Goal: Task Accomplishment & Management: Use online tool/utility

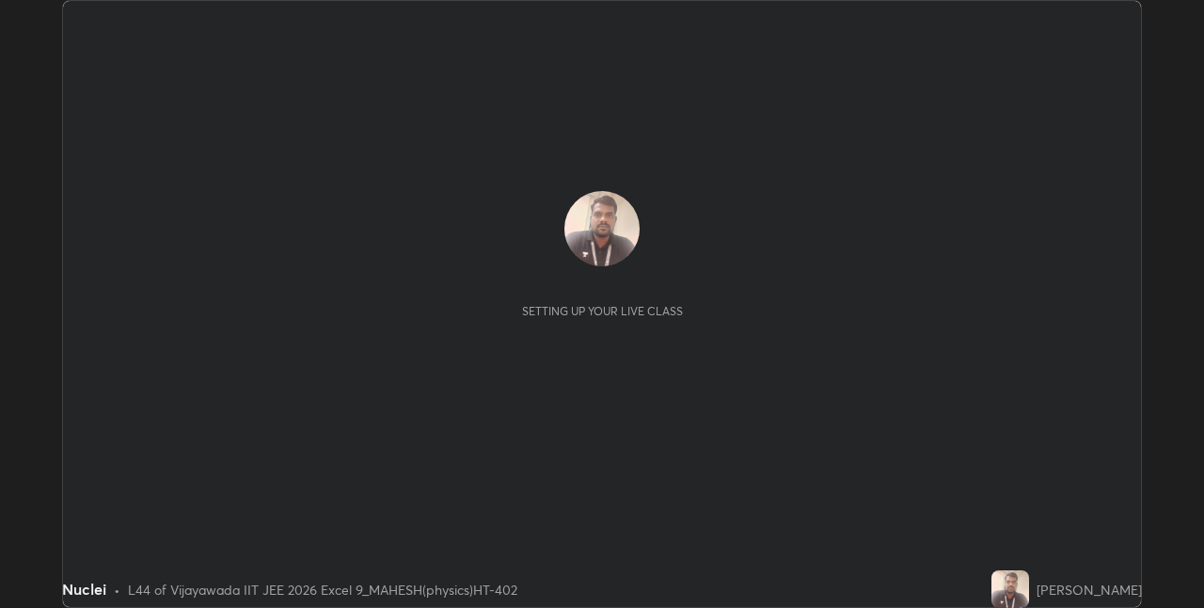
scroll to position [608, 1204]
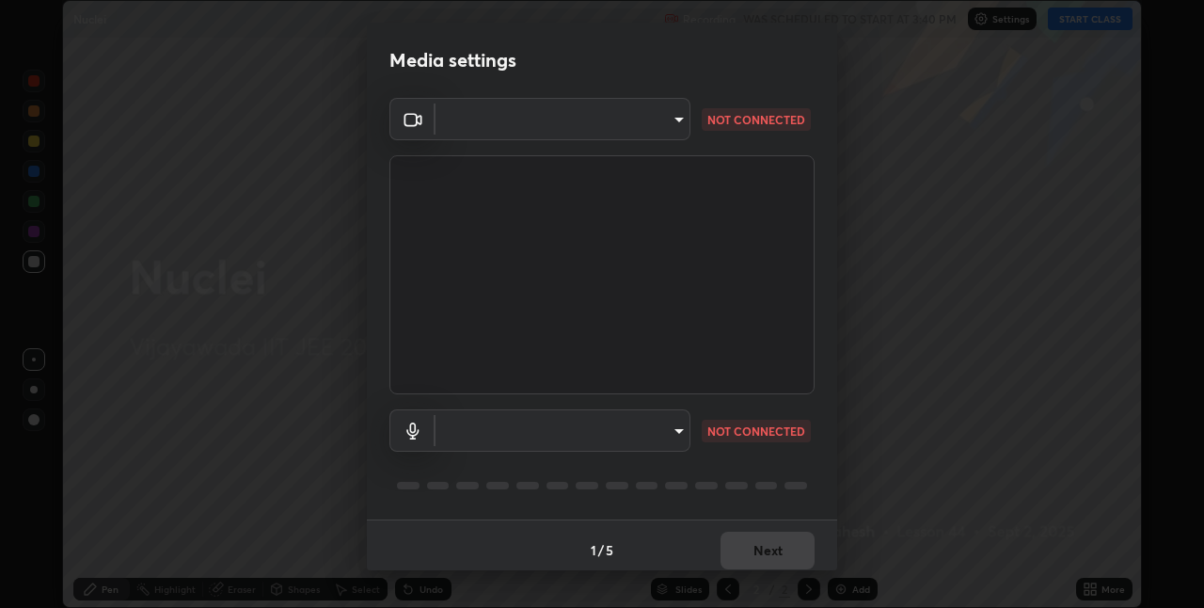
type input "580cdf1e43ac14fa12f0c2cca4424a0ce01e80e8fe0b5185679ab71dc8131535"
type input "default"
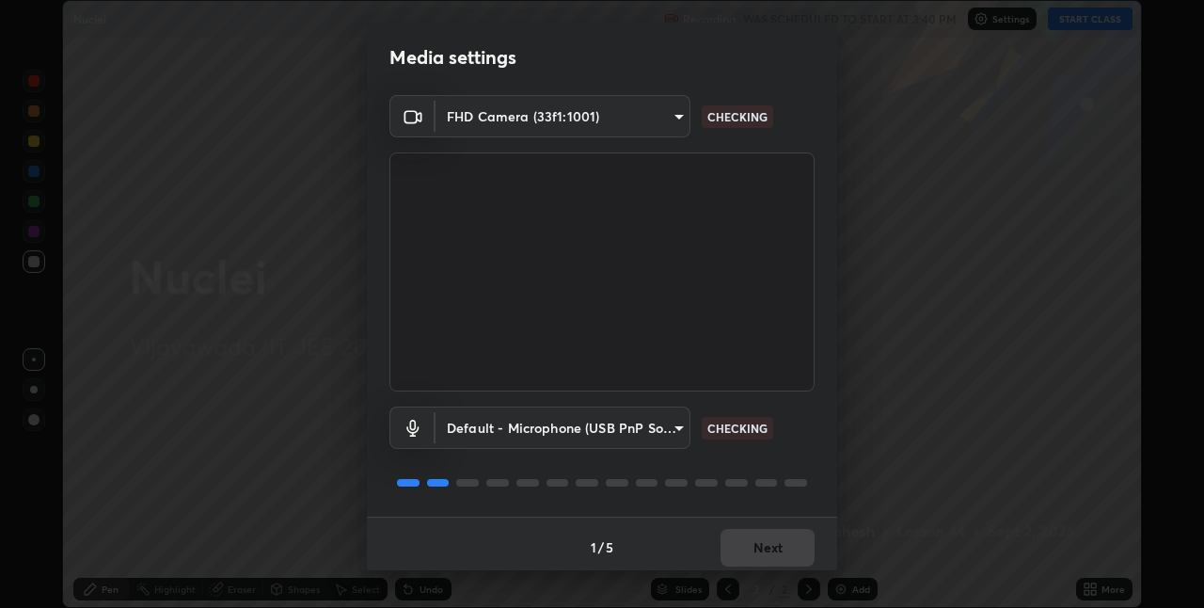
scroll to position [9, 0]
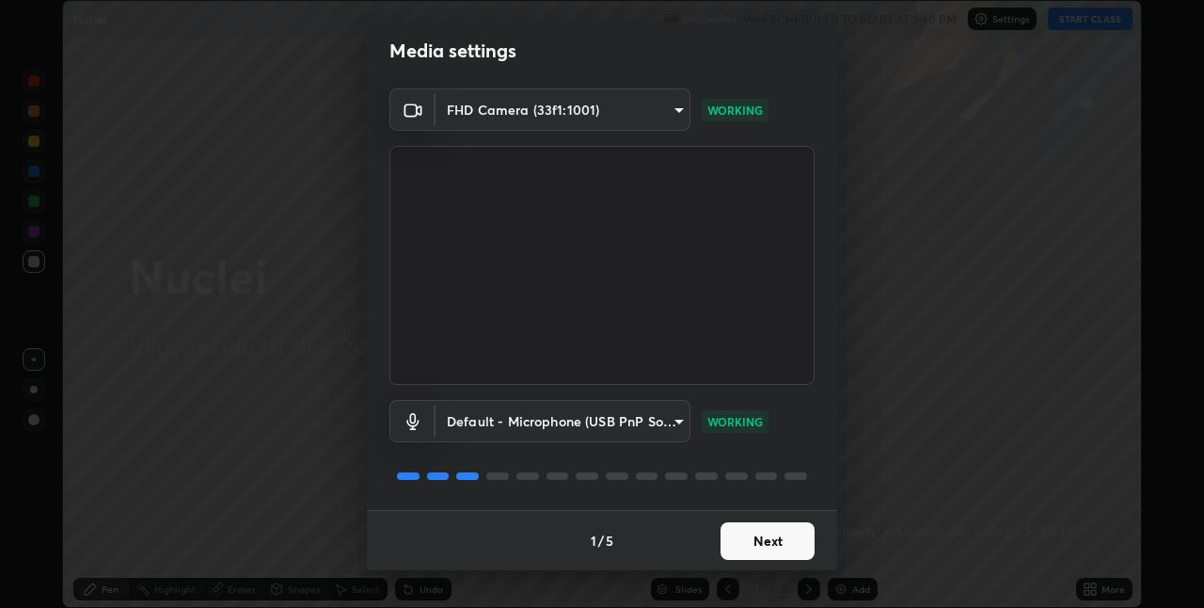
click at [768, 543] on button "Next" at bounding box center [768, 541] width 94 height 38
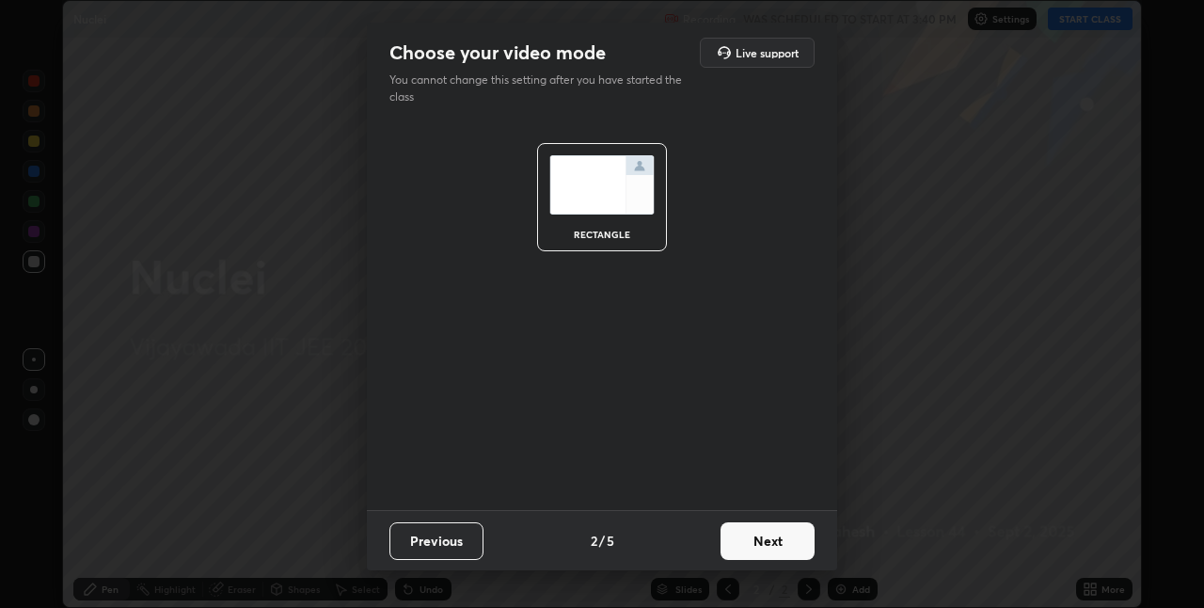
click at [771, 552] on button "Next" at bounding box center [768, 541] width 94 height 38
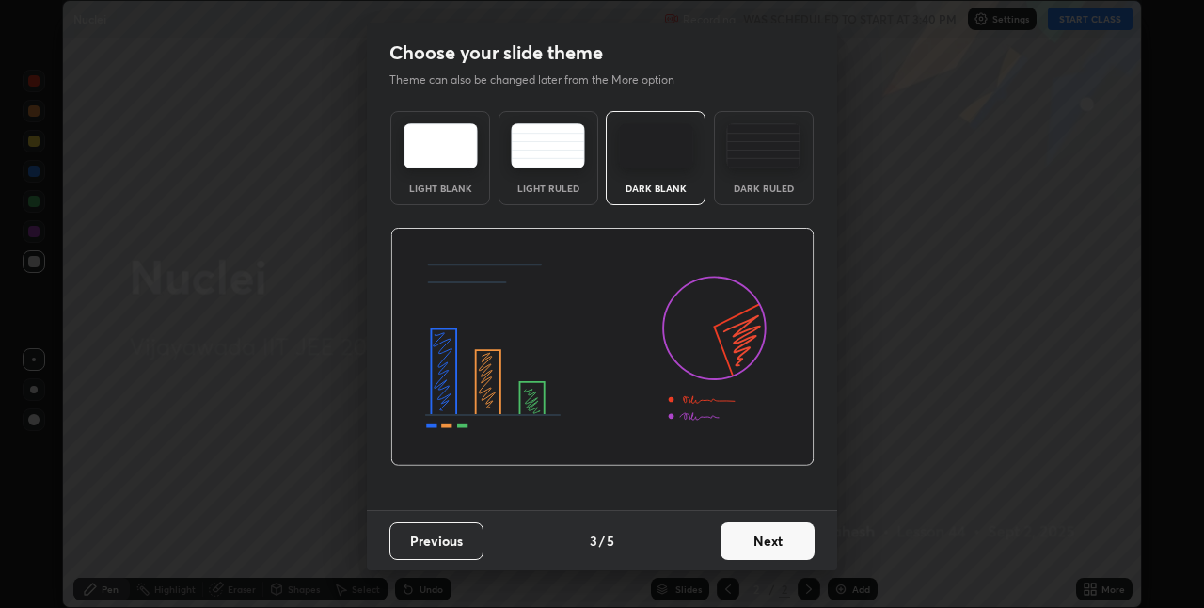
click at [772, 546] on button "Next" at bounding box center [768, 541] width 94 height 38
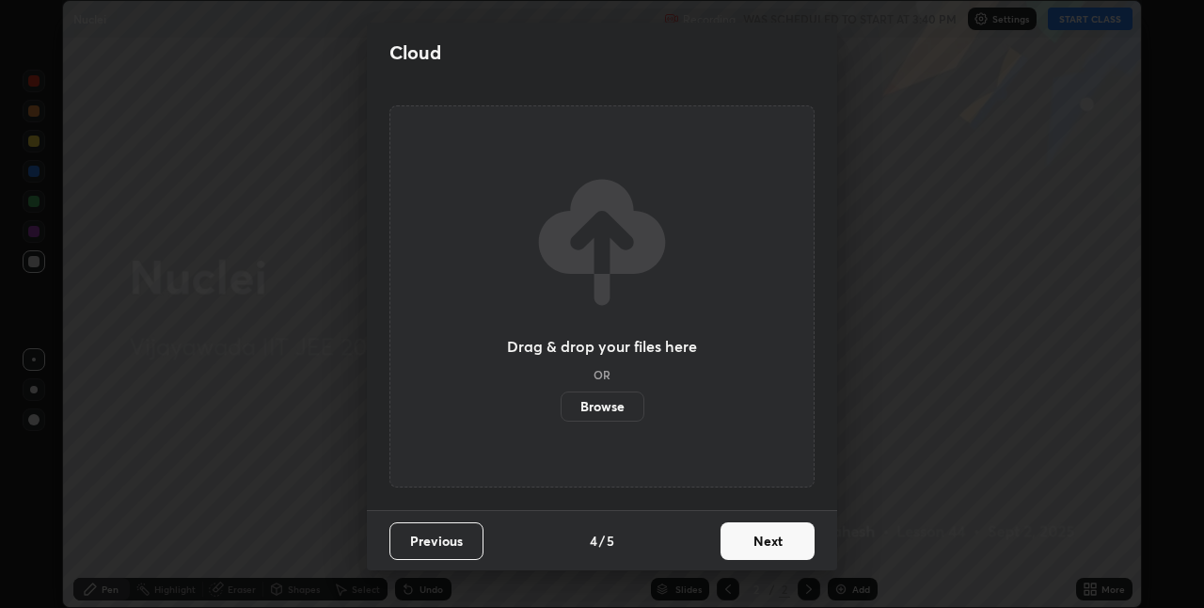
click at [773, 545] on button "Next" at bounding box center [768, 541] width 94 height 38
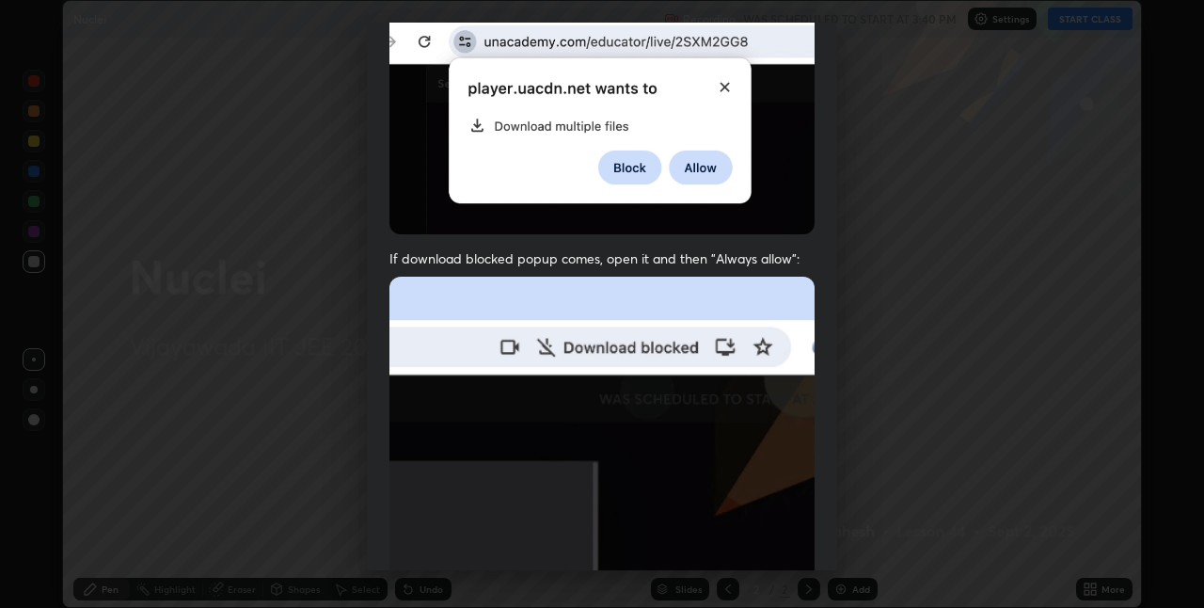
scroll to position [393, 0]
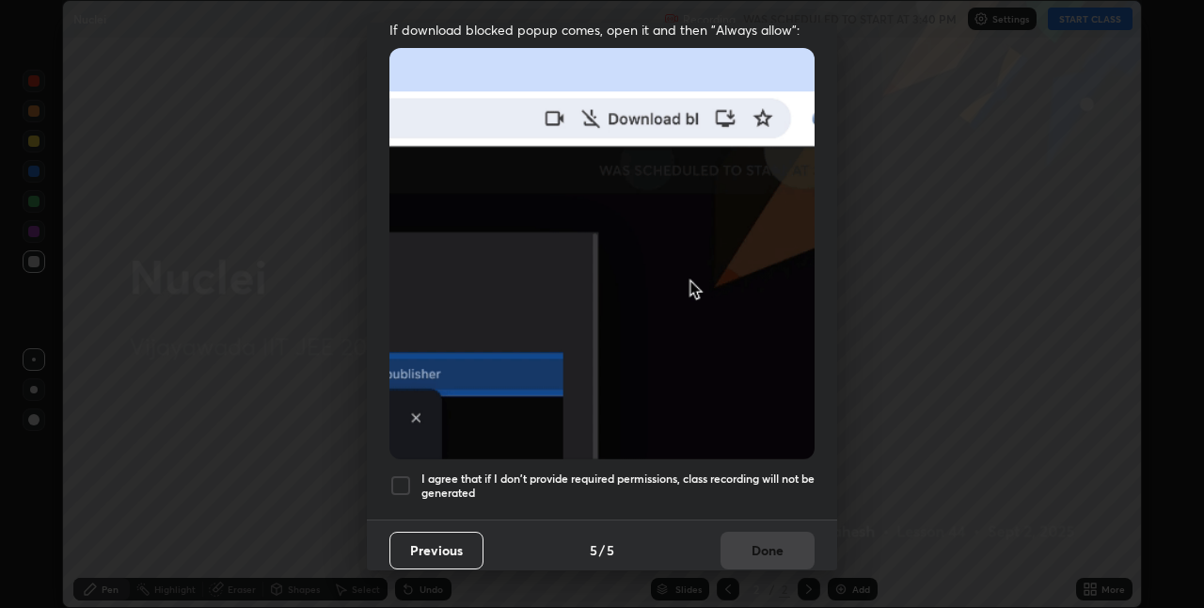
click at [642, 471] on h5 "I agree that if I don't provide required permissions, class recording will not …" at bounding box center [617, 485] width 393 height 29
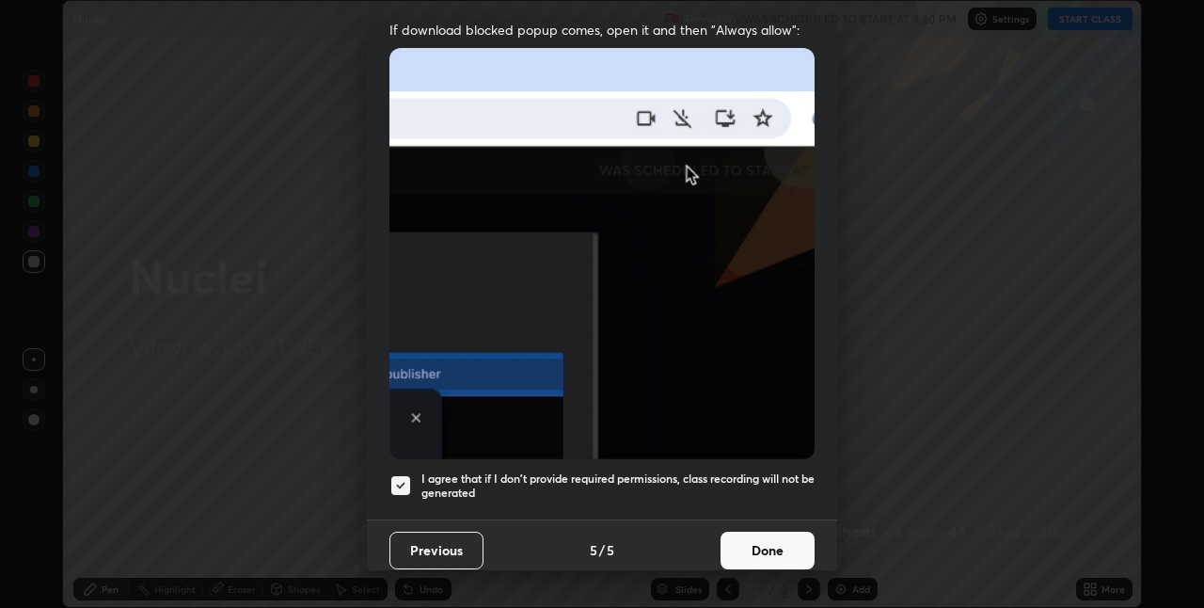
click at [744, 547] on button "Done" at bounding box center [768, 550] width 94 height 38
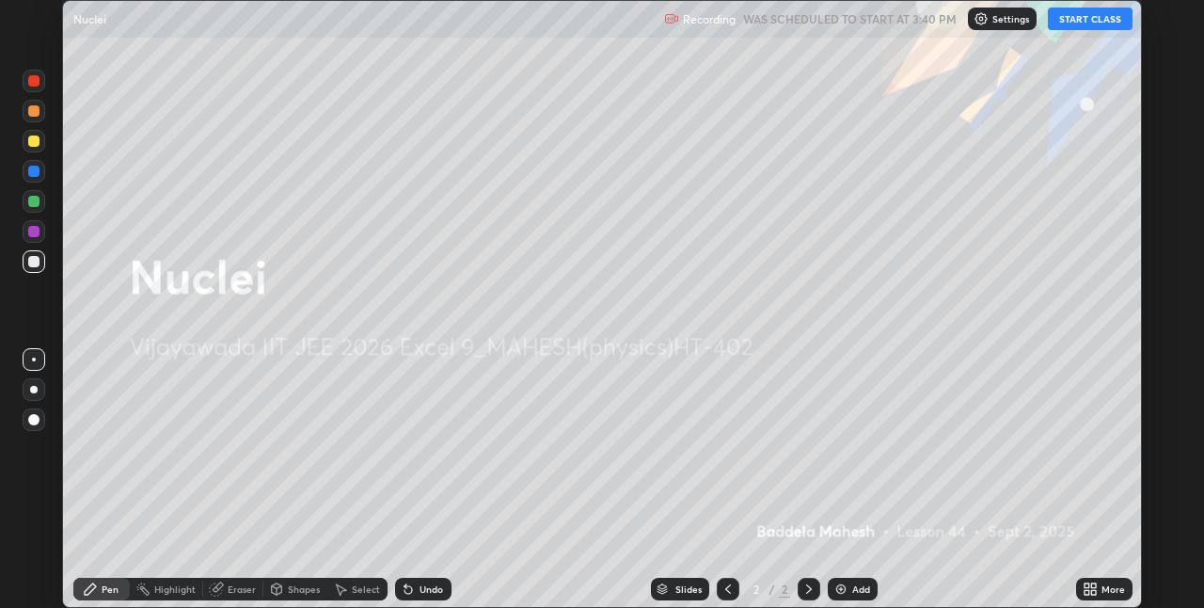
click at [1089, 22] on button "START CLASS" at bounding box center [1090, 19] width 85 height 23
